Goal: Find specific page/section: Find specific page/section

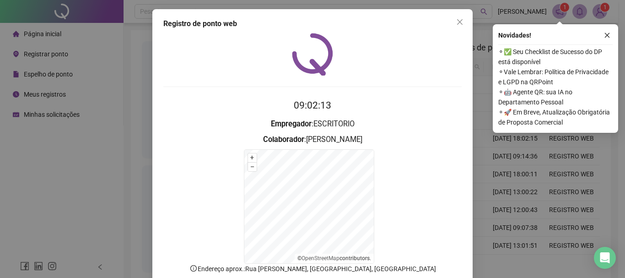
scroll to position [57, 0]
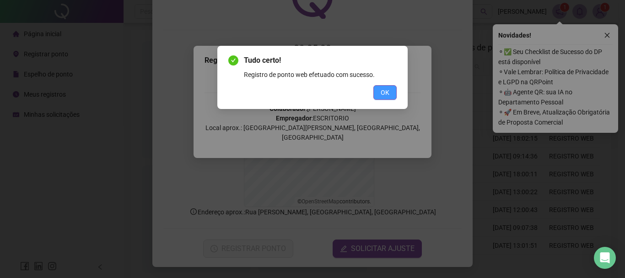
click at [389, 95] on span "OK" at bounding box center [385, 92] width 9 height 10
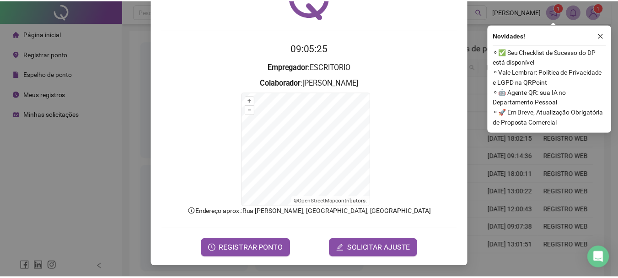
scroll to position [0, 0]
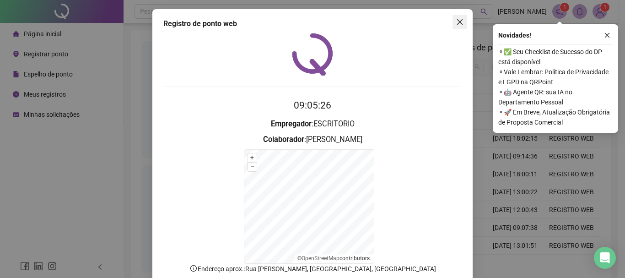
click at [456, 23] on icon "close" at bounding box center [459, 21] width 7 height 7
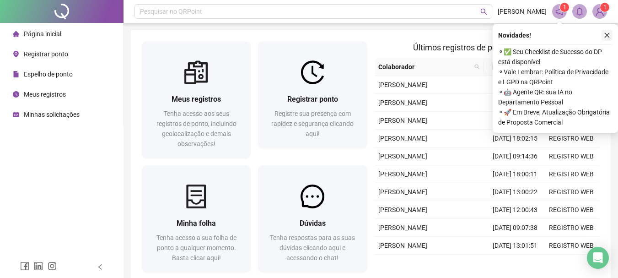
click at [609, 35] on icon "close" at bounding box center [607, 35] width 6 height 6
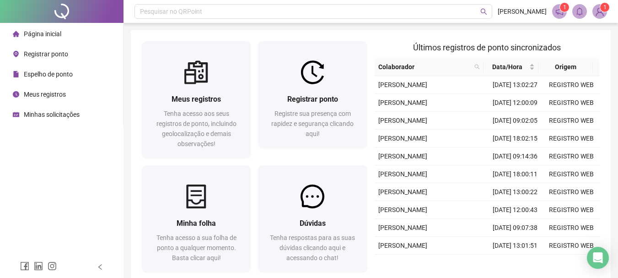
click at [46, 72] on span "Espelho de ponto" at bounding box center [48, 73] width 49 height 7
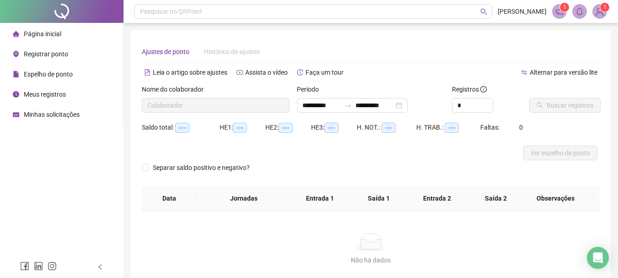
click at [57, 32] on span "Página inicial" at bounding box center [43, 33] width 38 height 7
